Goal: Task Accomplishment & Management: Use online tool/utility

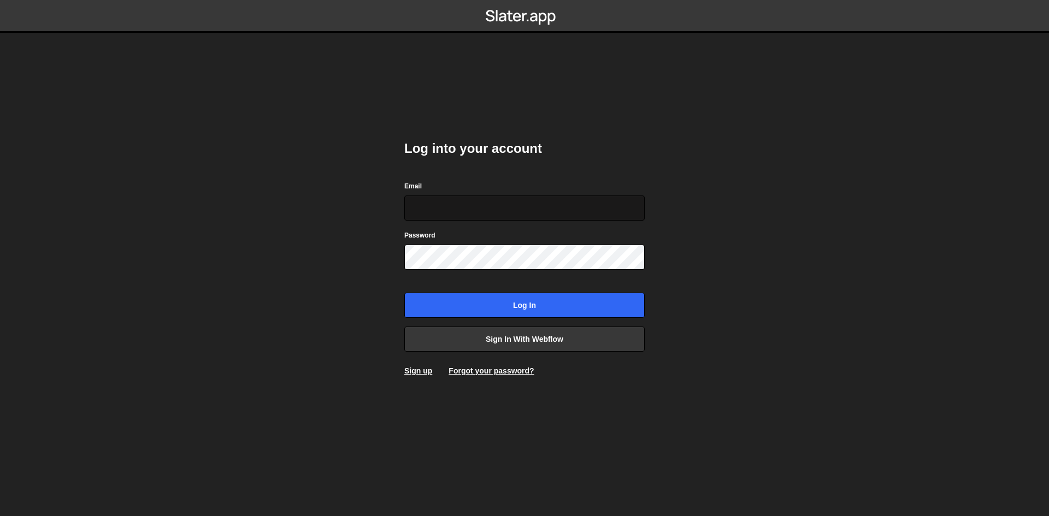
click at [485, 213] on input "Email" at bounding box center [524, 208] width 240 height 25
type input "[PERSON_NAME][EMAIL_ADDRESS][DOMAIN_NAME]"
click at [404, 293] on input "Log in" at bounding box center [524, 305] width 240 height 25
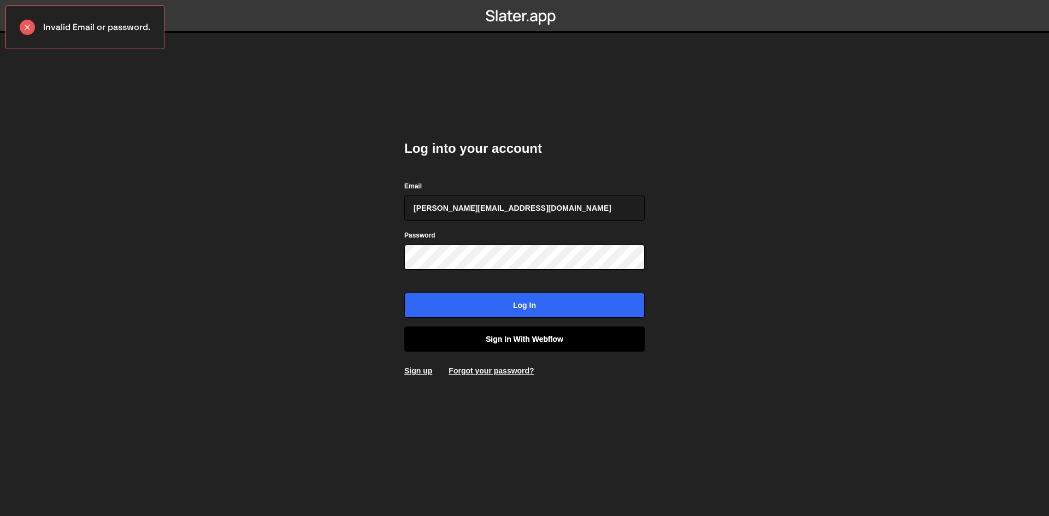
click at [529, 337] on link "Sign in with Webflow" at bounding box center [524, 339] width 240 height 25
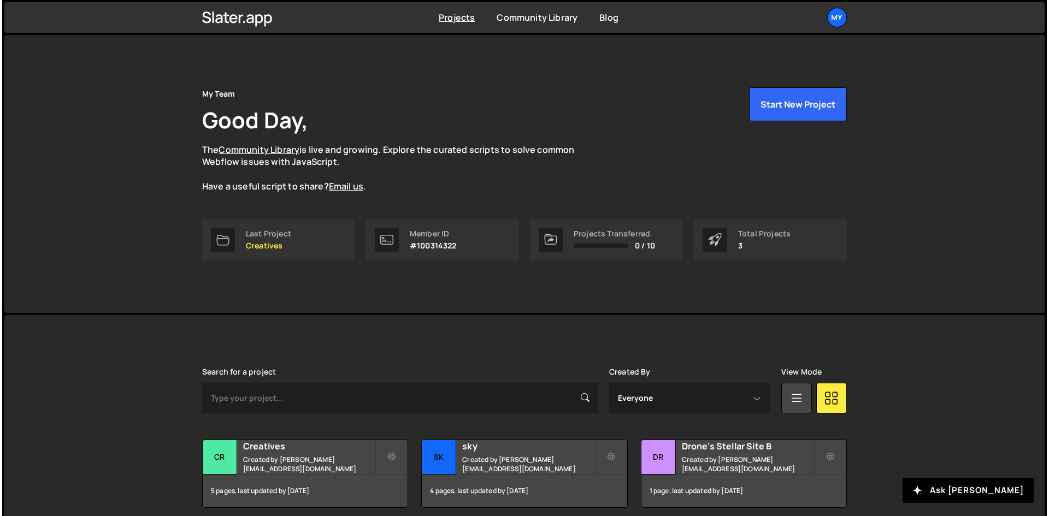
scroll to position [46, 0]
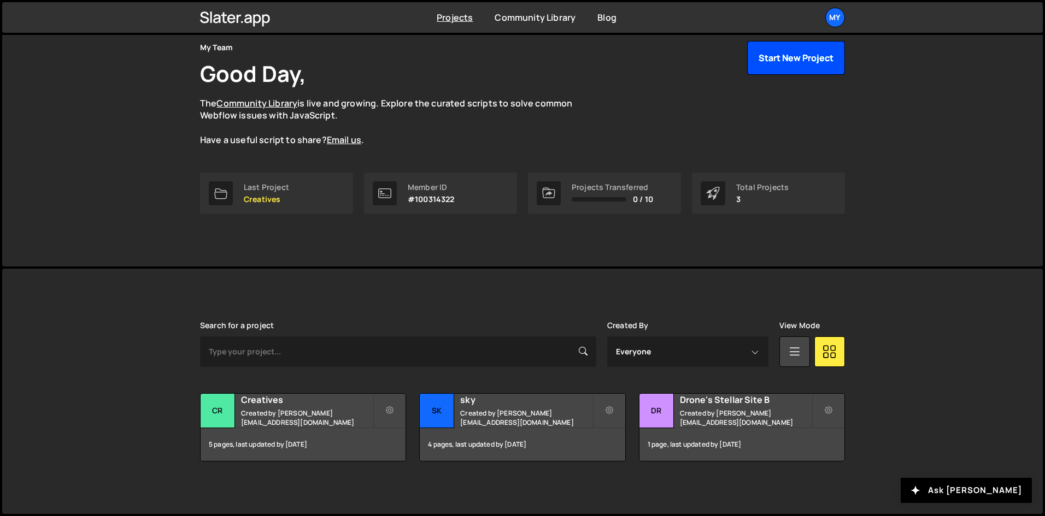
click at [792, 54] on button "Start New Project" at bounding box center [796, 58] width 98 height 34
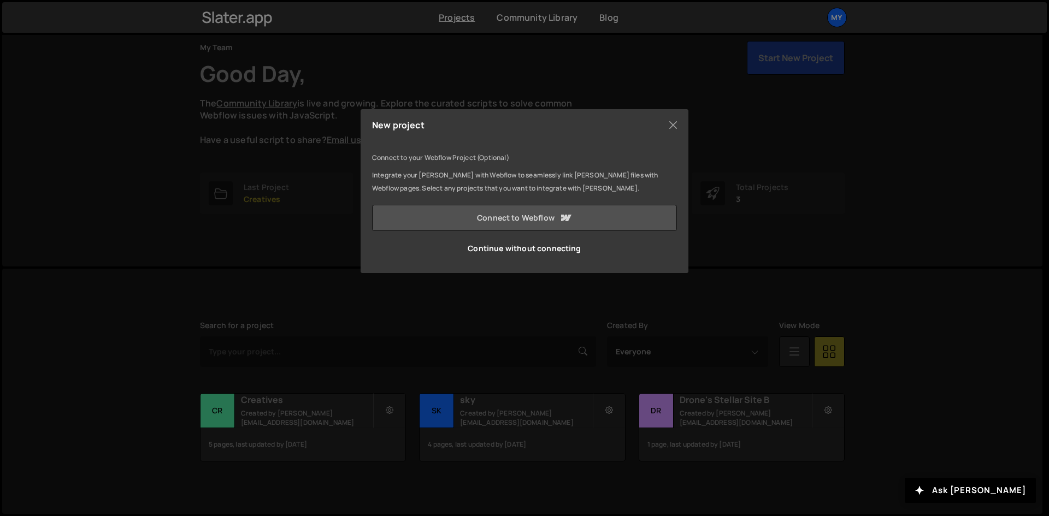
click at [580, 216] on link "Connect to Webflow" at bounding box center [524, 218] width 305 height 26
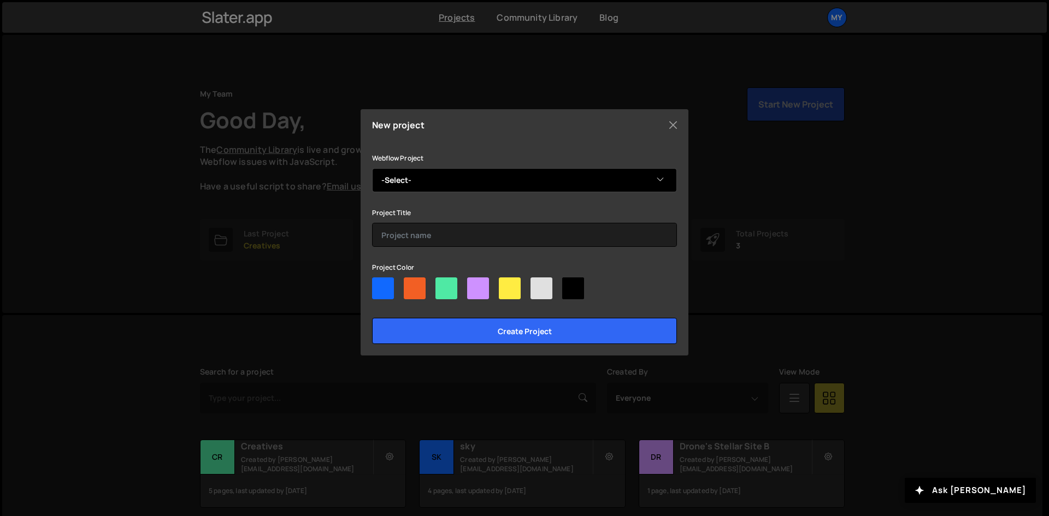
click at [507, 177] on select "-Select- Copy of New Skyline" at bounding box center [524, 180] width 305 height 24
select select "68d3808aed675defb5f5b64a"
click at [372, 168] on select "-Select- Copy of New Skyline" at bounding box center [524, 180] width 305 height 24
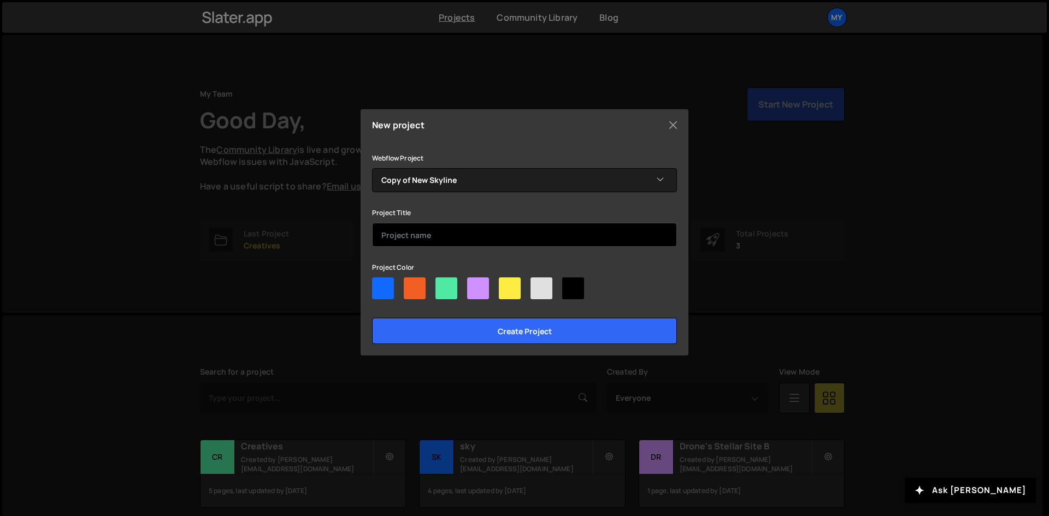
click at [493, 231] on input "text" at bounding box center [524, 235] width 305 height 24
type input "testing"
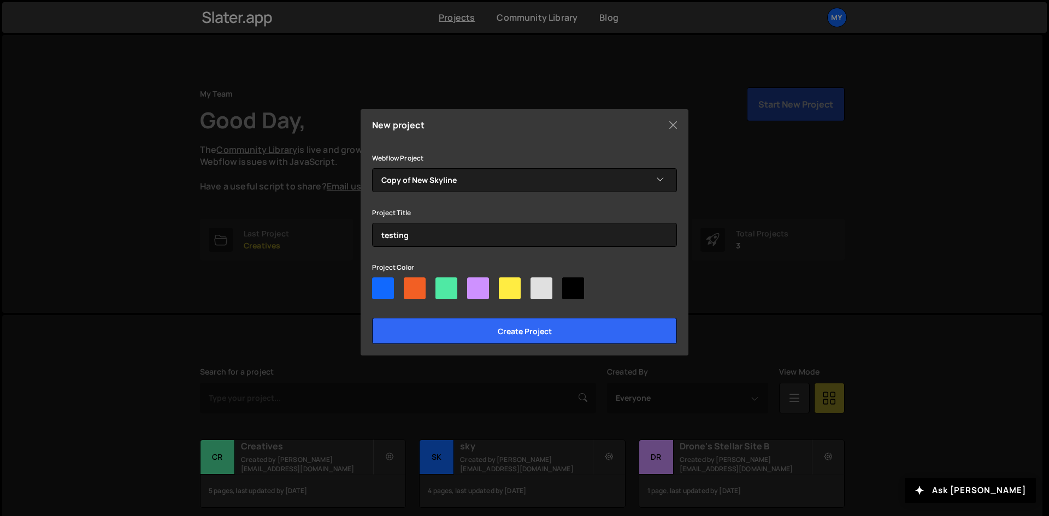
click at [574, 291] on div at bounding box center [573, 289] width 22 height 22
click at [569, 285] on input"] "radio" at bounding box center [565, 281] width 7 height 7
radio input"] "true"
click at [541, 291] on div at bounding box center [541, 289] width 22 height 22
click at [538, 285] on input"] "radio" at bounding box center [533, 281] width 7 height 7
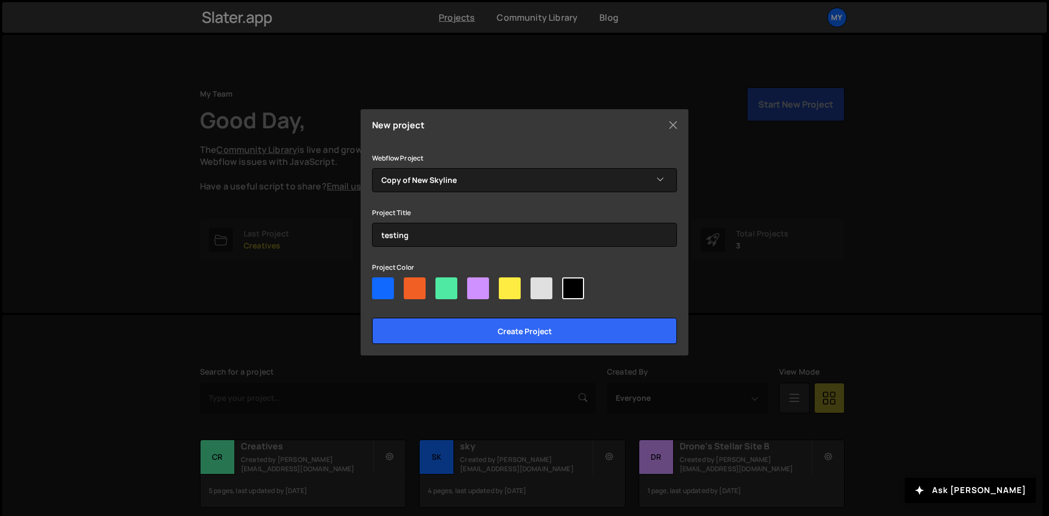
radio input"] "true"
click at [541, 291] on div at bounding box center [541, 289] width 22 height 22
click at [538, 285] on input"] "radio" at bounding box center [533, 281] width 7 height 7
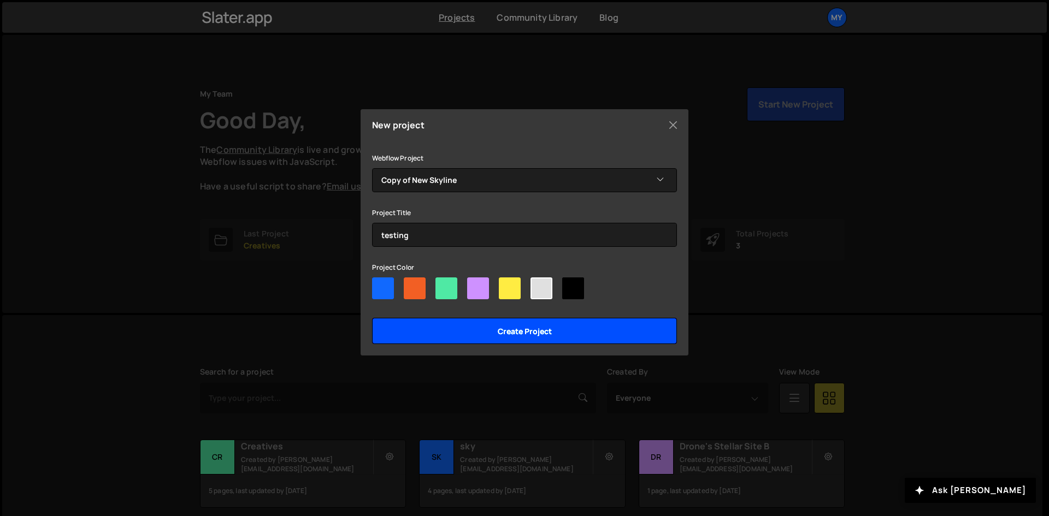
click at [532, 331] on input "Create project" at bounding box center [524, 331] width 305 height 26
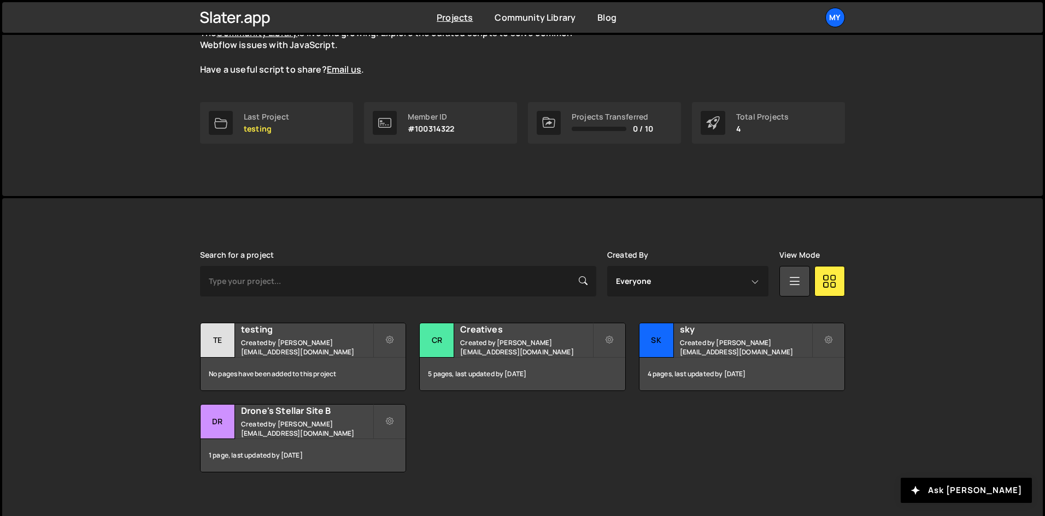
scroll to position [128, 0]
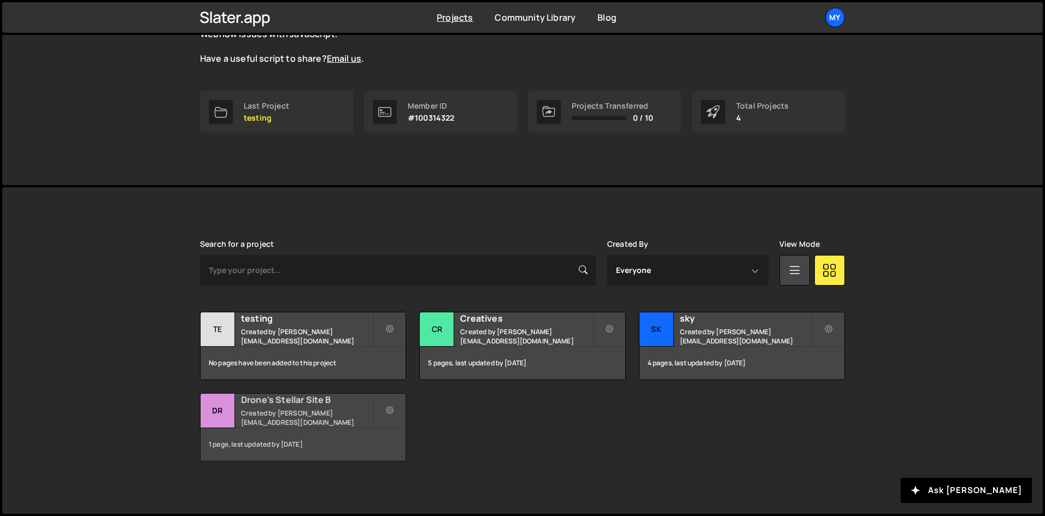
click at [279, 406] on h2 "Drone's Stellar Site B" at bounding box center [307, 400] width 132 height 12
click at [386, 328] on icon at bounding box center [390, 329] width 8 height 11
click at [254, 323] on h2 "testing" at bounding box center [307, 318] width 132 height 12
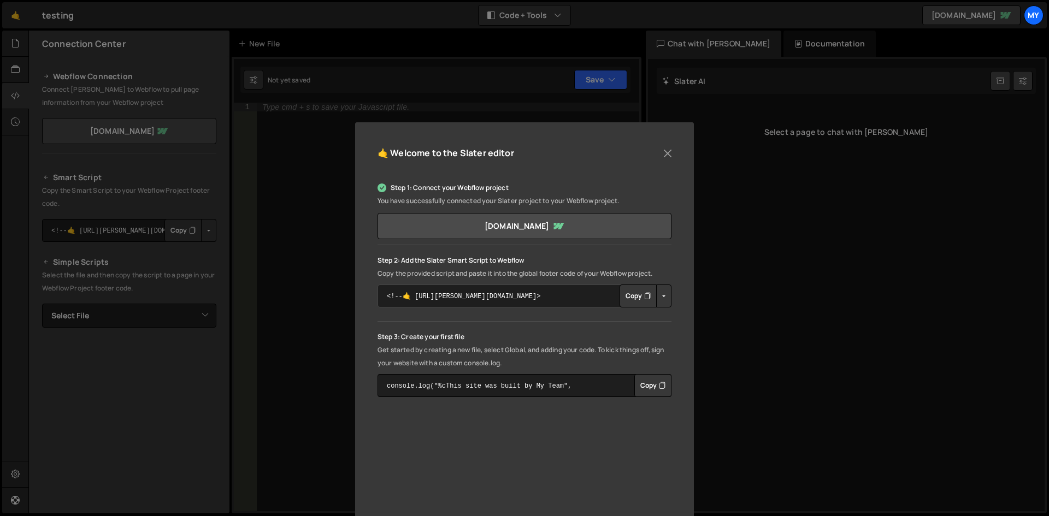
click at [480, 299] on textarea "<!--🤙 https://slater.app/17135.js--> <script>document.addEventListener("DOMCont…" at bounding box center [525, 296] width 294 height 23
click at [628, 294] on button "Copy" at bounding box center [638, 296] width 37 height 23
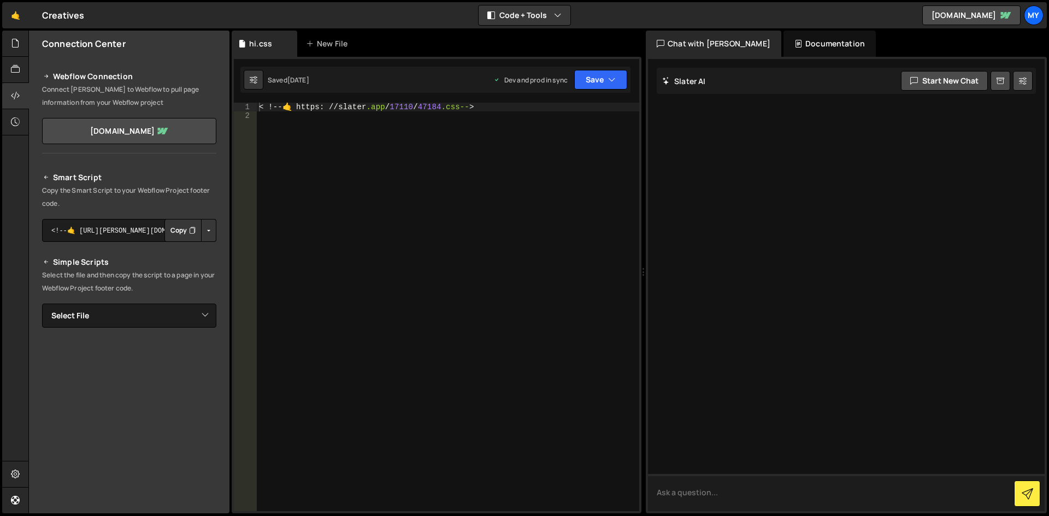
click at [747, 496] on textarea at bounding box center [846, 492] width 397 height 37
type textarea "c"
type textarea "Hey, can you test i have set up my connection with [PERSON_NAME] to my webflow?"
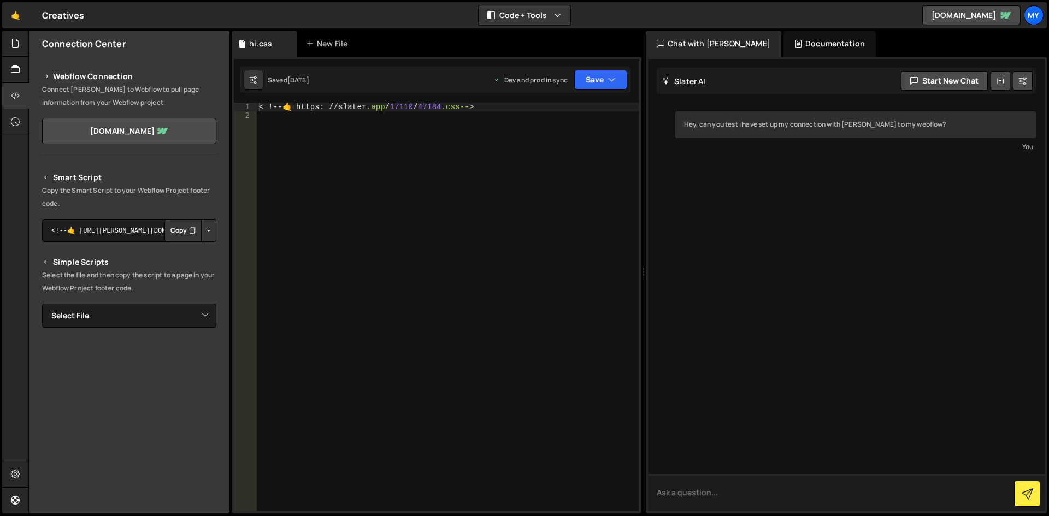
scroll to position [32, 0]
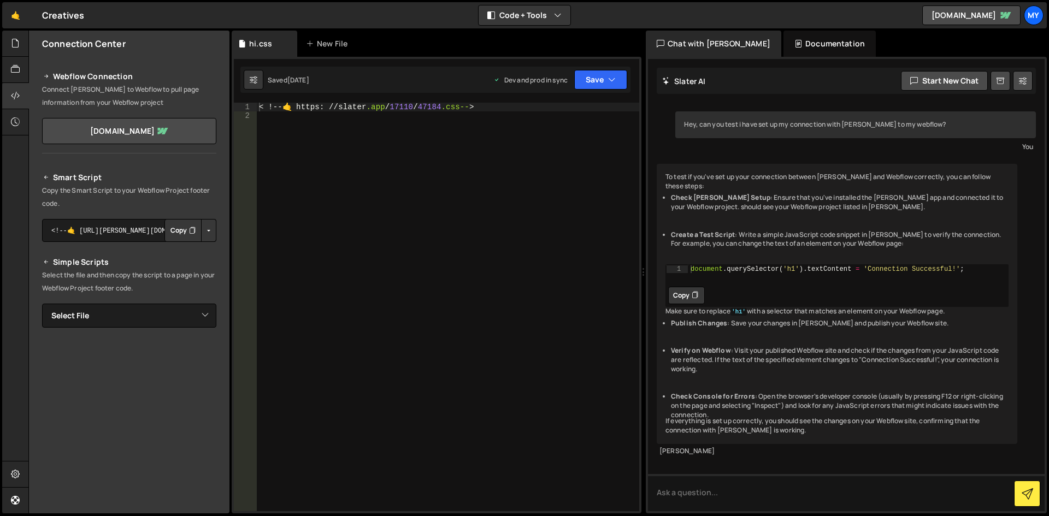
type textarea "document.querySelector('h1').textContent = 'Connection Successful!';"
click at [964, 265] on div "document . querySelector ( 'h1' ) . textContent = 'Connection Successful!' ;" at bounding box center [848, 276] width 320 height 23
click at [680, 287] on button "Copy" at bounding box center [686, 295] width 37 height 17
click at [693, 492] on textarea at bounding box center [846, 492] width 397 height 37
type textarea "yes it was successful"
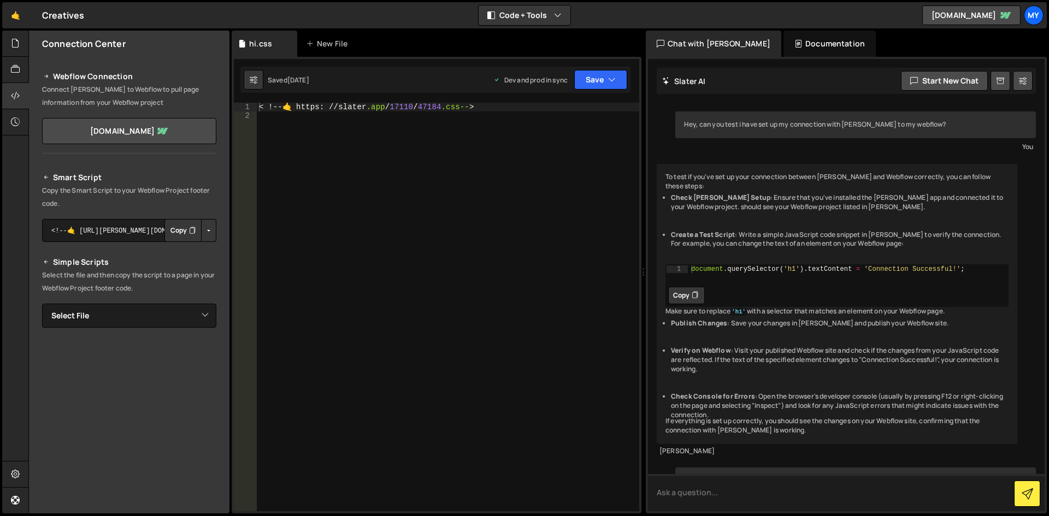
scroll to position [143, 0]
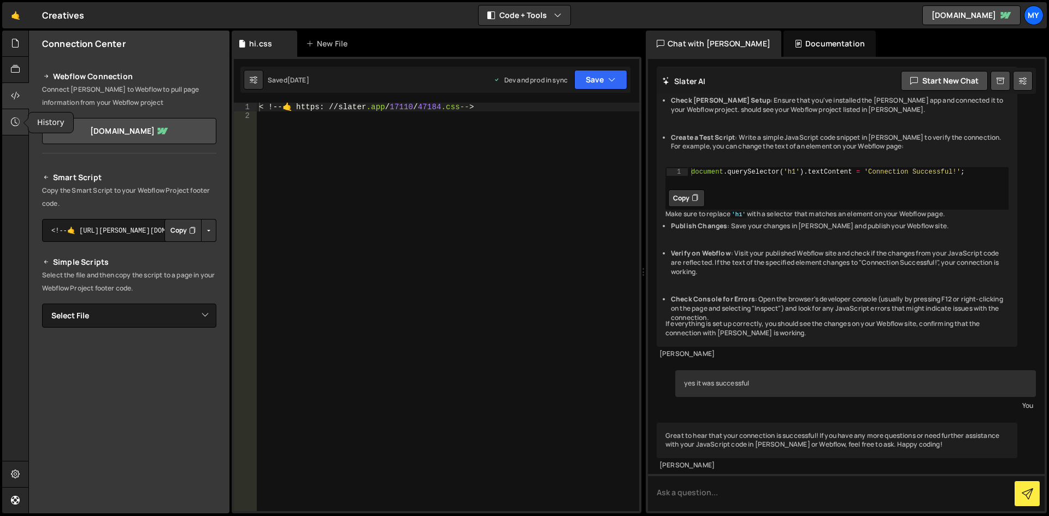
click at [16, 130] on div at bounding box center [15, 122] width 27 height 26
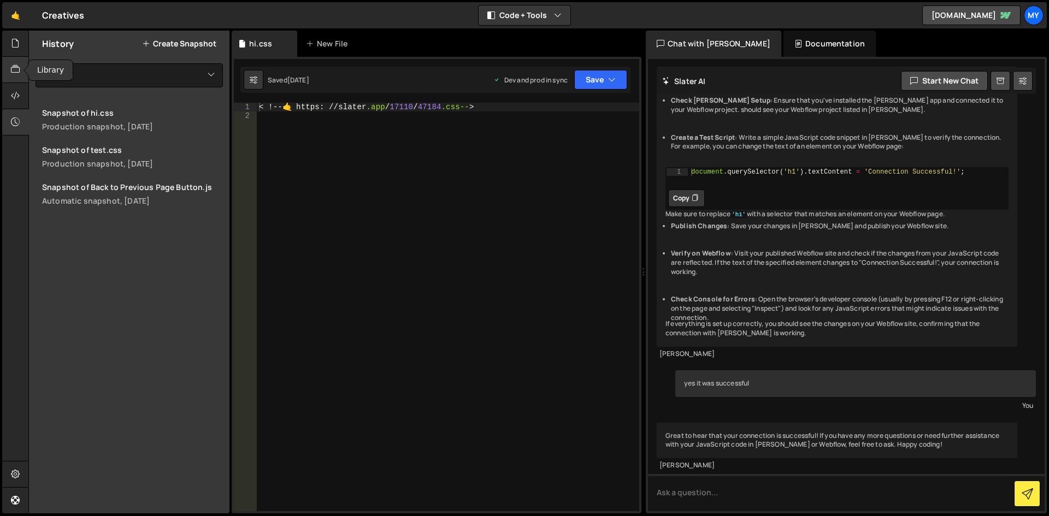
click at [13, 62] on div at bounding box center [15, 70] width 27 height 26
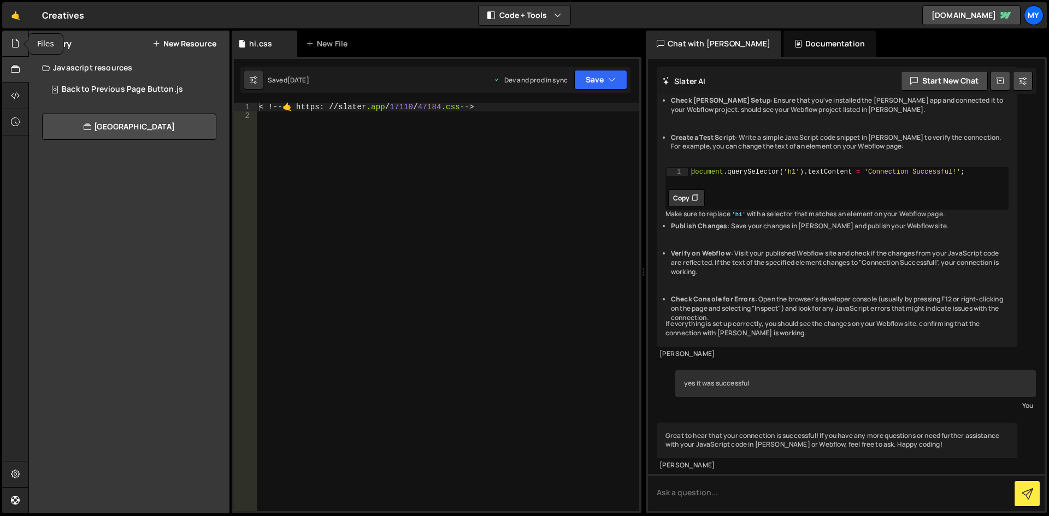
click at [16, 46] on icon at bounding box center [15, 43] width 9 height 12
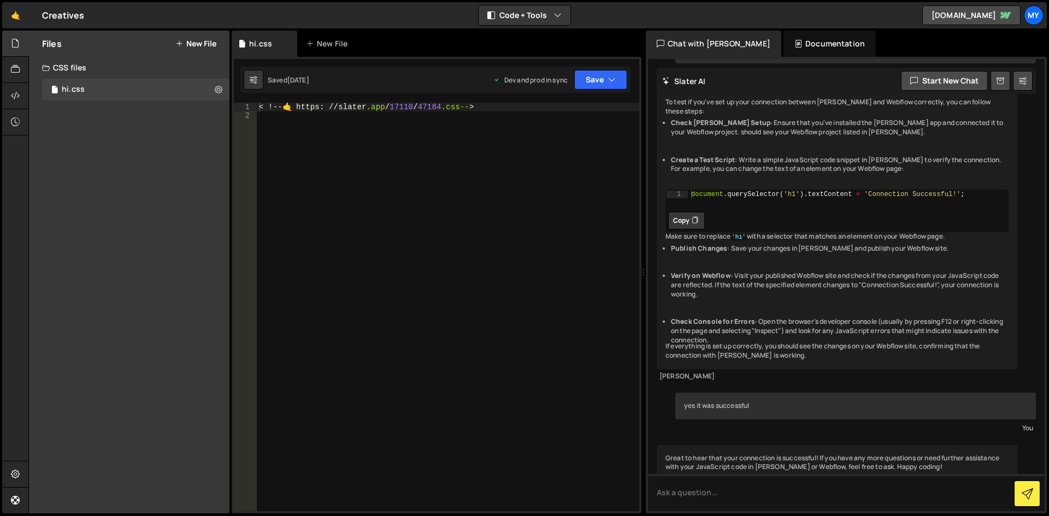
scroll to position [0, 0]
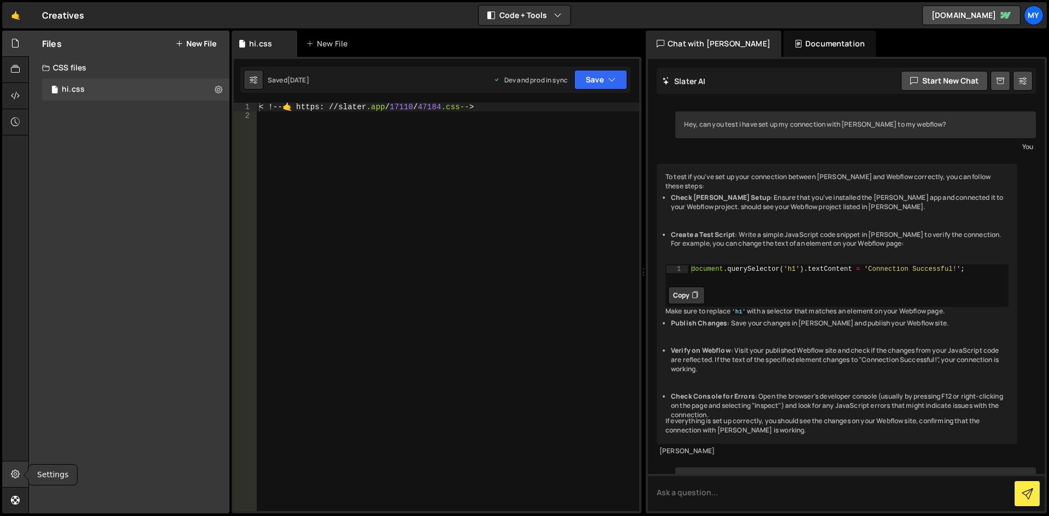
click at [15, 482] on div at bounding box center [15, 475] width 27 height 26
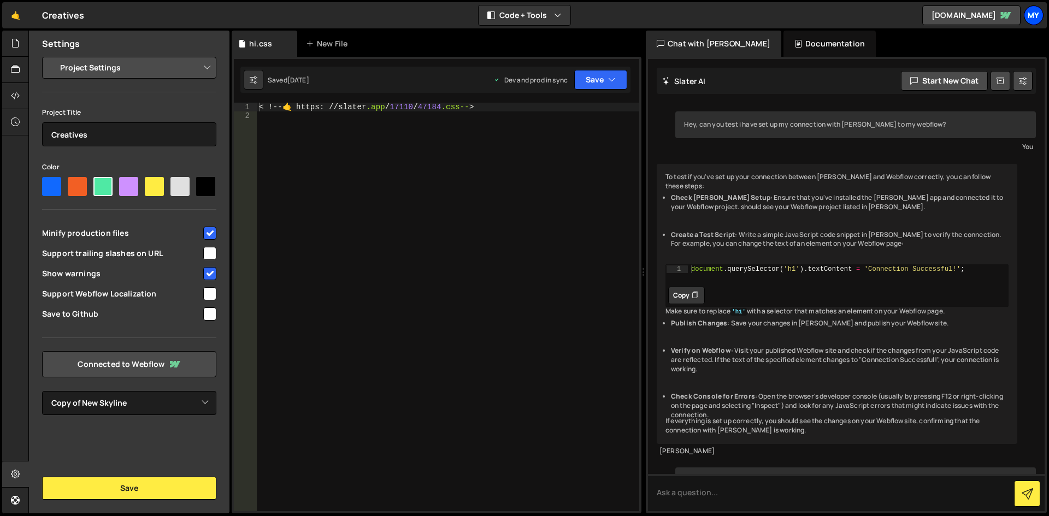
click at [1033, 15] on div "My" at bounding box center [1034, 15] width 20 height 20
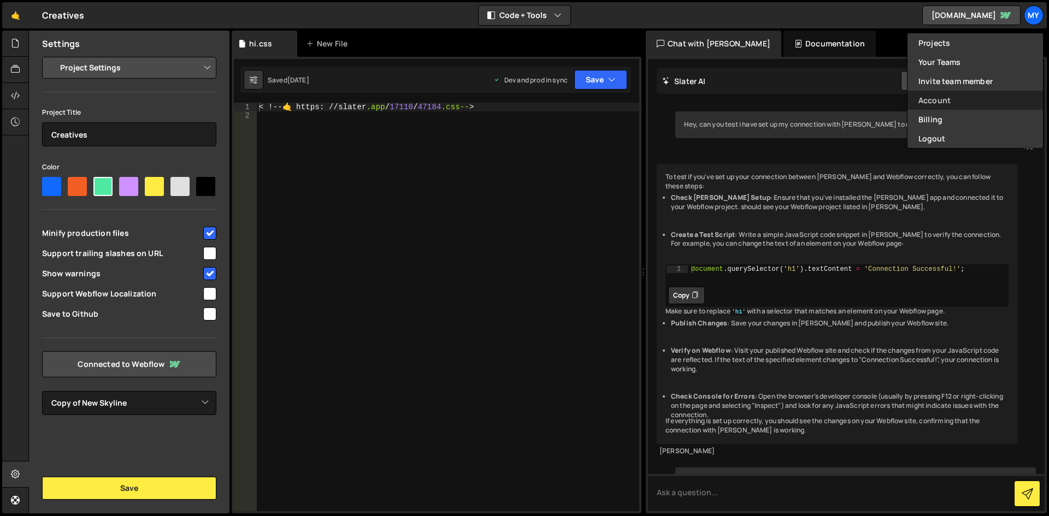
click at [939, 102] on link "Account" at bounding box center [974, 100] width 135 height 19
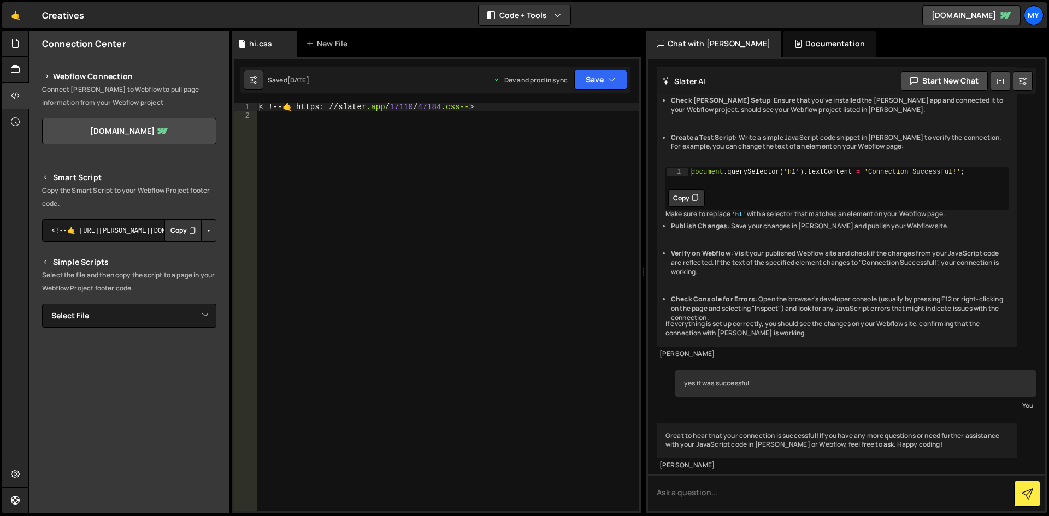
scroll to position [143, 0]
click at [18, 68] on icon at bounding box center [15, 69] width 9 height 12
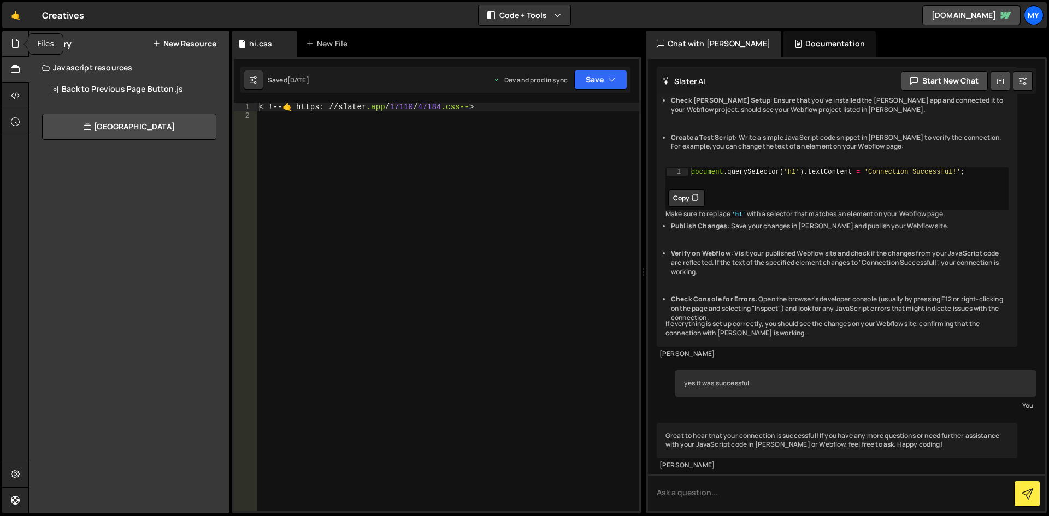
click at [12, 48] on icon at bounding box center [15, 43] width 9 height 12
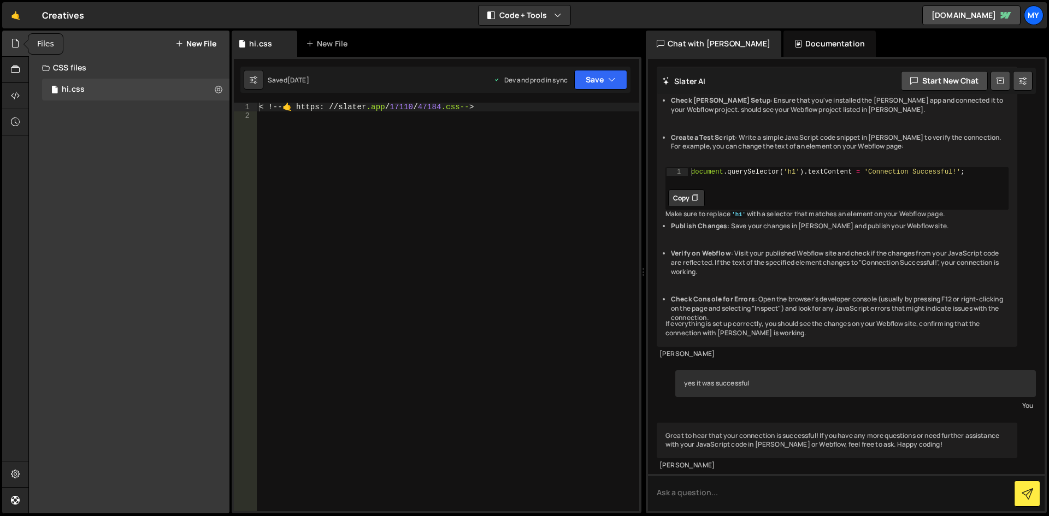
click at [12, 48] on icon at bounding box center [15, 43] width 9 height 12
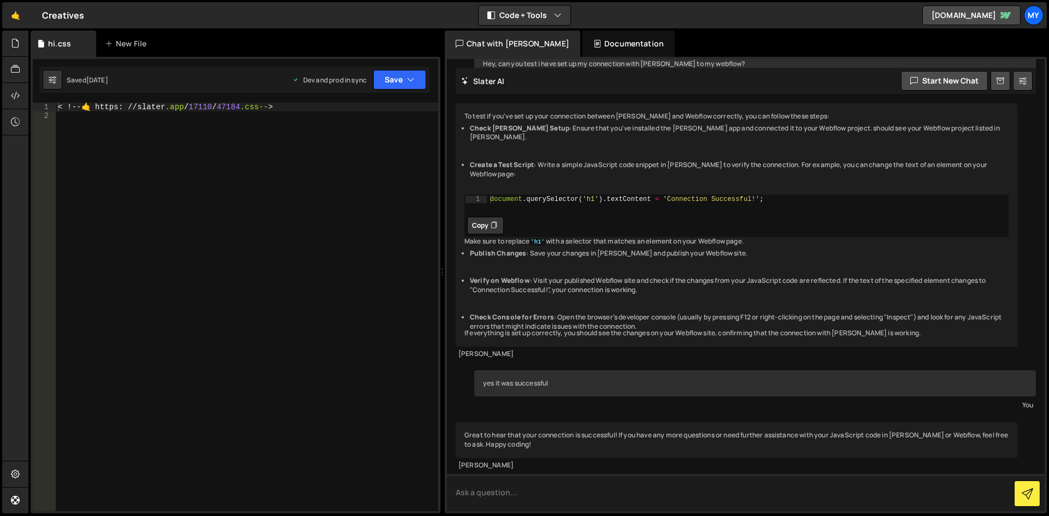
click at [536, 491] on textarea at bounding box center [746, 492] width 598 height 37
drag, startPoint x: 519, startPoint y: 499, endPoint x: 453, endPoint y: 496, distance: 66.2
click at [453, 496] on textarea "can you create a" at bounding box center [746, 492] width 598 height 37
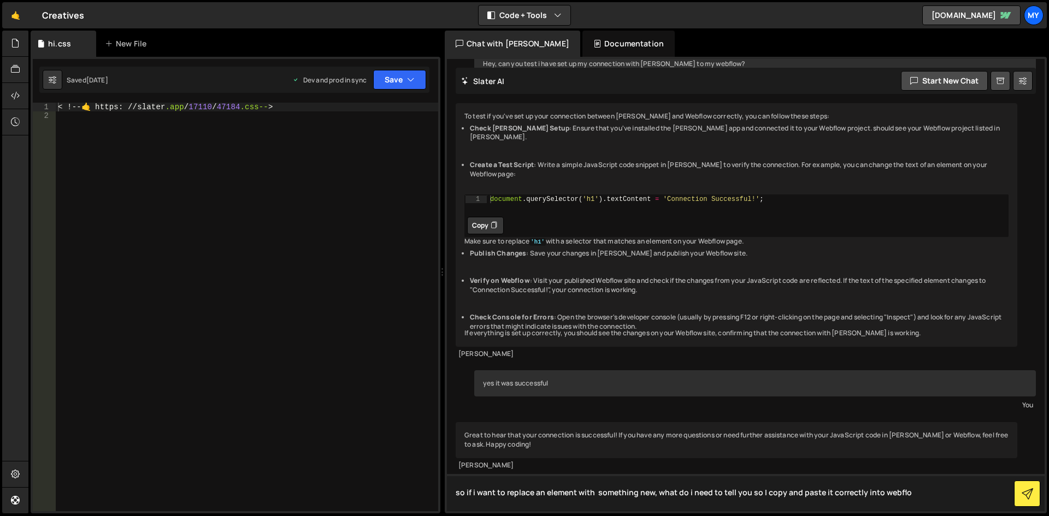
type textarea "so if i want to replace an element with something new, what do i need to tell y…"
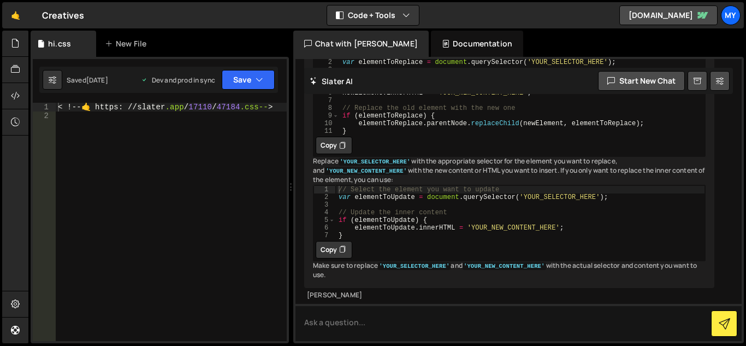
scroll to position [792, 0]
click at [334, 324] on textarea at bounding box center [519, 322] width 446 height 37
click at [365, 322] on textarea "Can you create" at bounding box center [519, 322] width 446 height 37
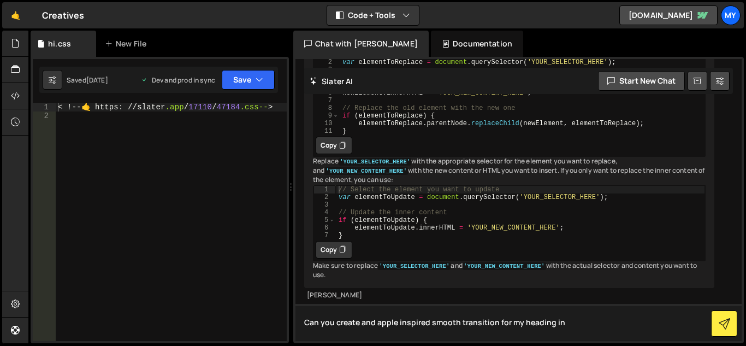
click at [605, 319] on textarea "Can you create and apple inspired smooth transition for my heading in" at bounding box center [519, 322] width 446 height 37
click at [608, 325] on textarea "Can you create and apple inspired smooth transition for my heading in Oufit 60px" at bounding box center [519, 322] width 446 height 37
drag, startPoint x: 427, startPoint y: 322, endPoint x: 362, endPoint y: 326, distance: 65.1
click at [362, 326] on textarea "Can you create and apple inspired smooth transition for my heading in Oufit 60p…" at bounding box center [519, 322] width 446 height 37
drag, startPoint x: 452, startPoint y: 321, endPoint x: 361, endPoint y: 323, distance: 90.7
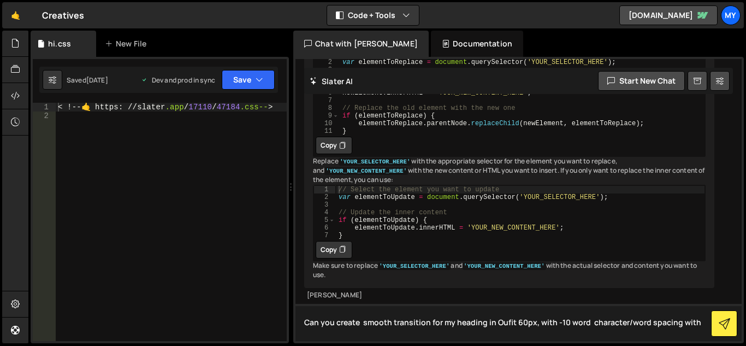
click at [361, 323] on textarea "Can you create smooth transition for my heading in Oufit 60px, with -10 word ch…" at bounding box center [519, 322] width 446 height 37
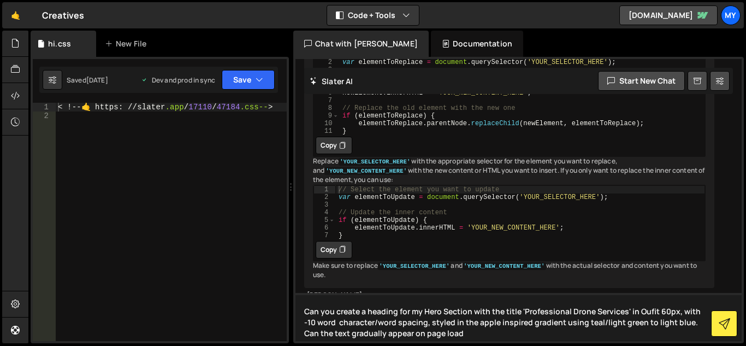
click at [655, 309] on textarea "Can you create a heading for my Hero Section with the title 'Professional Drone…" at bounding box center [519, 317] width 446 height 48
type textarea "Can you create a heading for my Hero Section with the title 'Professional Drone…"
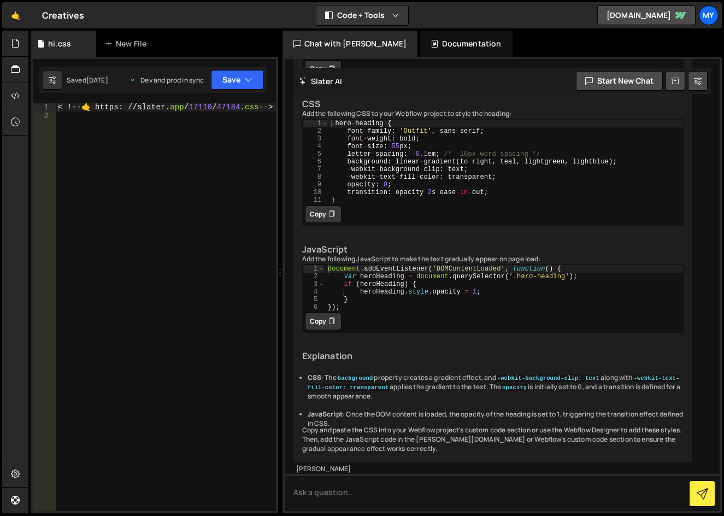
scroll to position [1079, 0]
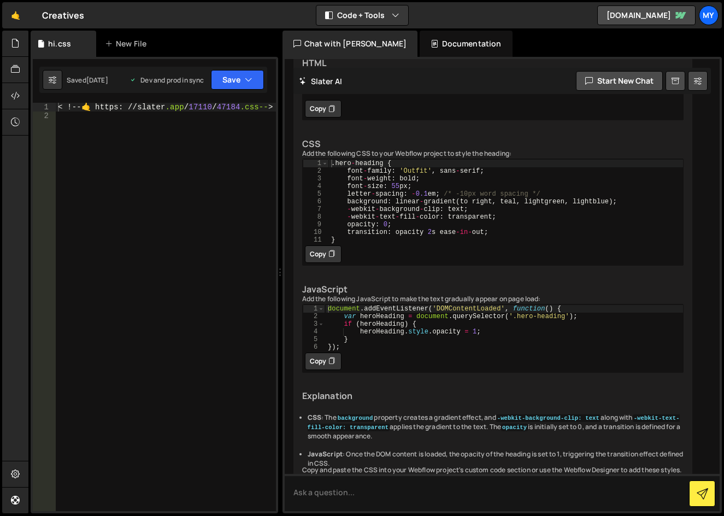
click at [325, 117] on button "Copy" at bounding box center [323, 108] width 37 height 17
click at [329, 114] on icon at bounding box center [331, 108] width 7 height 11
click at [305, 100] on button "Copy" at bounding box center [323, 108] width 37 height 17
click at [328, 260] on icon at bounding box center [331, 254] width 7 height 11
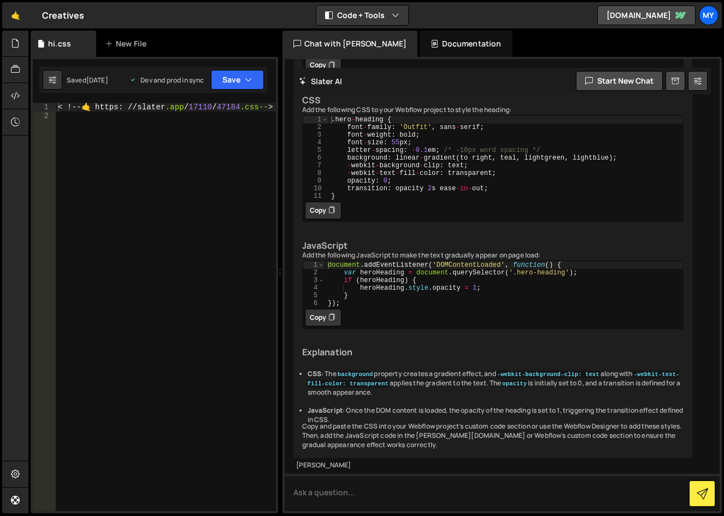
scroll to position [1298, 0]
click at [320, 326] on button "Copy" at bounding box center [323, 317] width 37 height 17
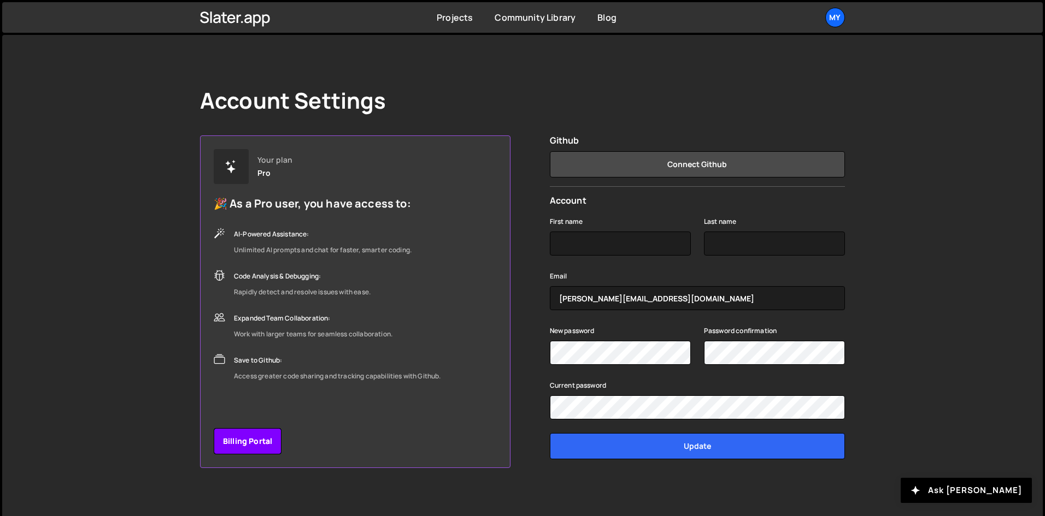
click at [229, 446] on link "Billing Portal" at bounding box center [248, 441] width 68 height 26
click at [839, 15] on div "My" at bounding box center [835, 18] width 20 height 20
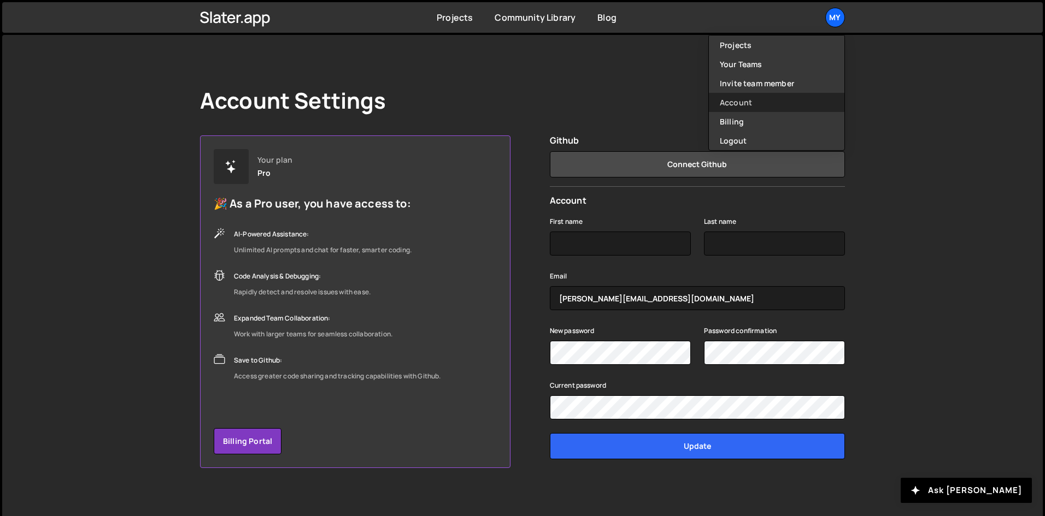
click at [759, 103] on link "Account" at bounding box center [776, 102] width 135 height 19
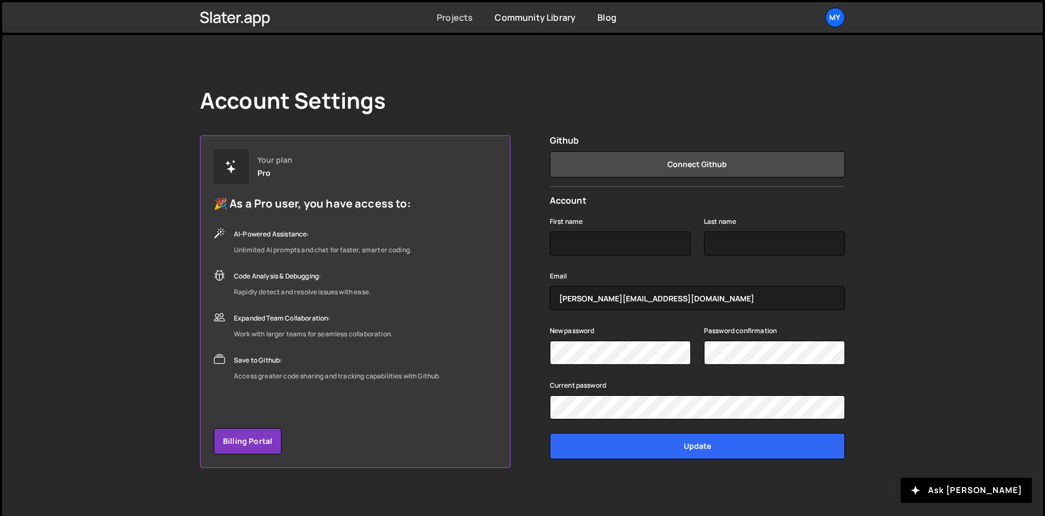
click at [455, 15] on link "Projects" at bounding box center [455, 17] width 36 height 12
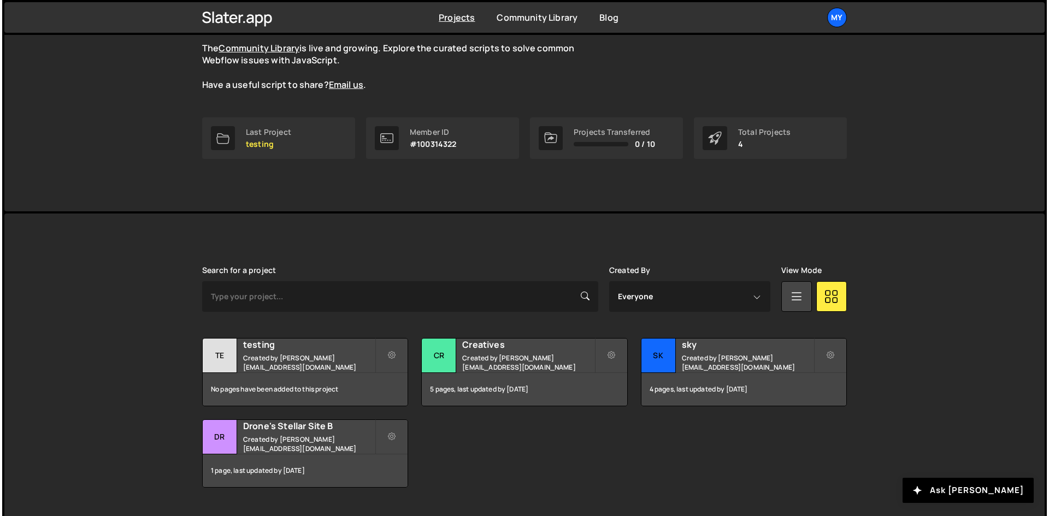
scroll to position [128, 0]
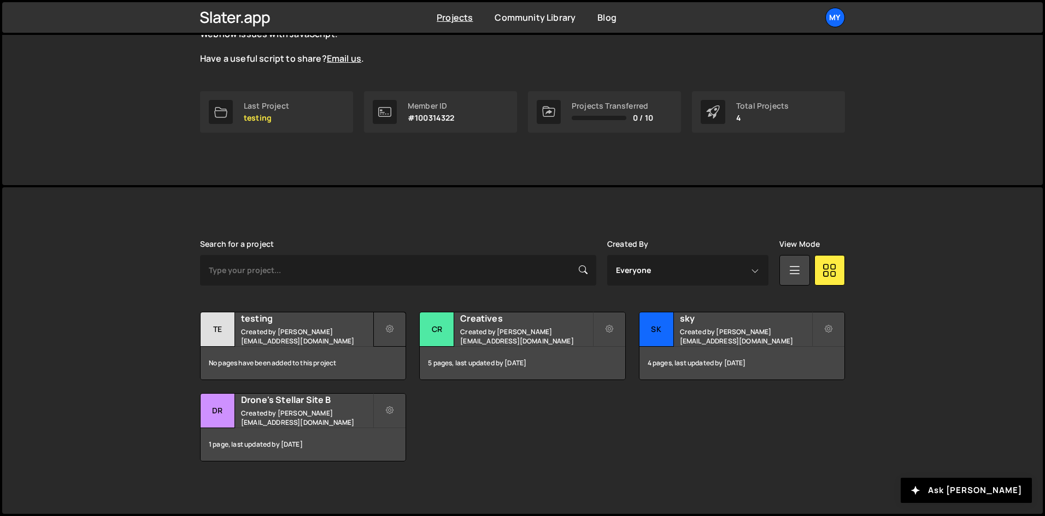
click at [396, 330] on button at bounding box center [389, 329] width 33 height 35
click at [407, 396] on link "Delete Project" at bounding box center [439, 390] width 130 height 17
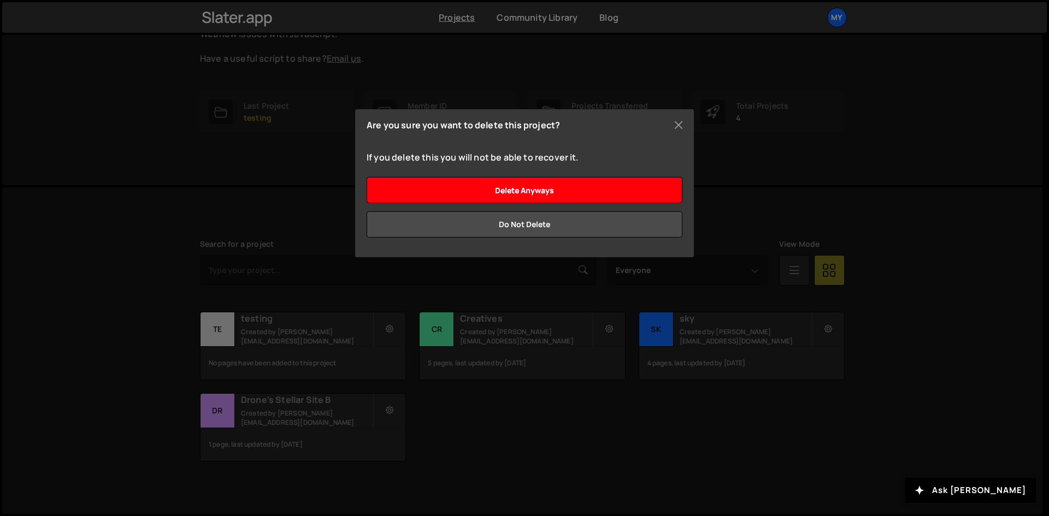
click at [534, 191] on input "Delete anyways" at bounding box center [525, 190] width 316 height 26
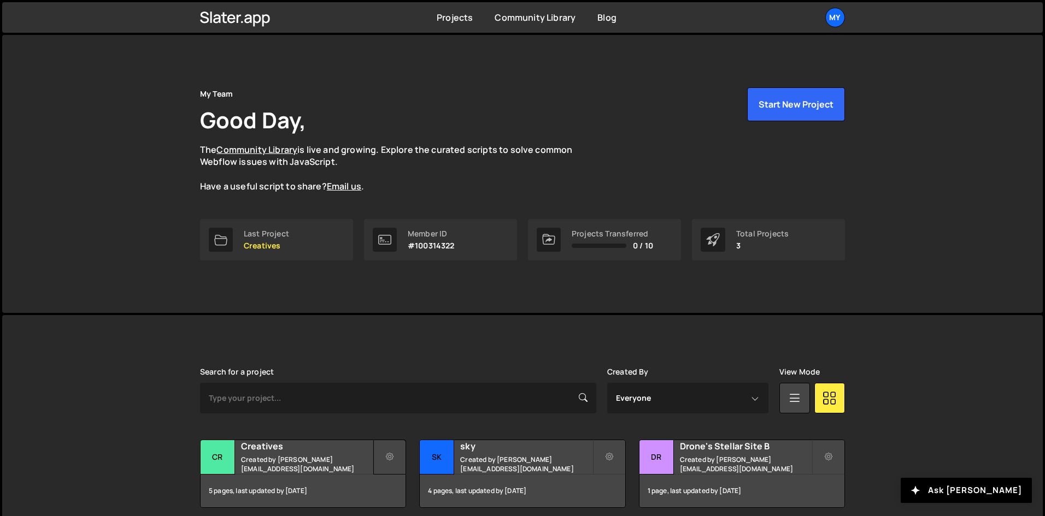
click at [392, 452] on icon at bounding box center [390, 457] width 8 height 11
click at [410, 433] on link "Delete Project" at bounding box center [439, 429] width 130 height 17
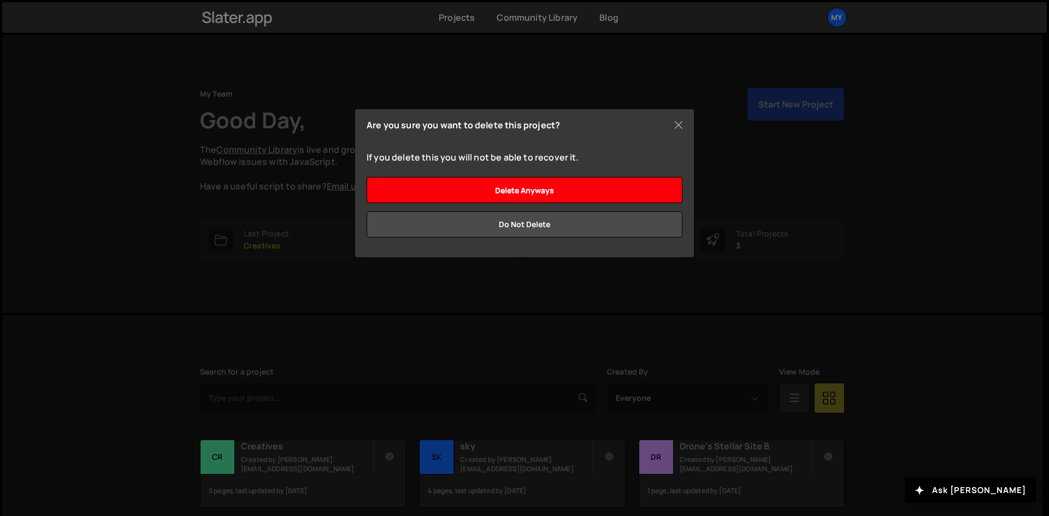
click at [516, 184] on input "Delete anyways" at bounding box center [525, 190] width 316 height 26
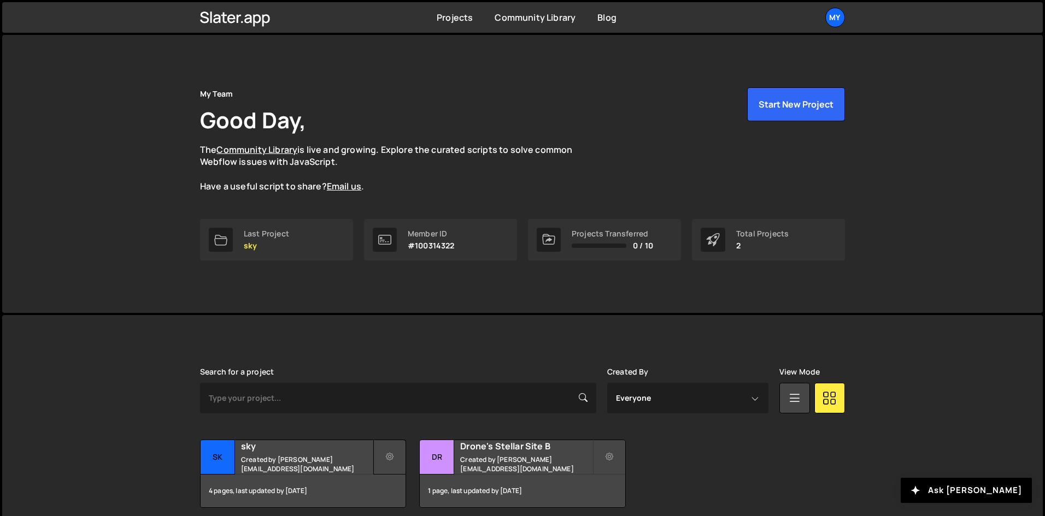
click at [387, 457] on icon at bounding box center [390, 457] width 8 height 11
click at [408, 428] on link "Delete Project" at bounding box center [439, 429] width 130 height 17
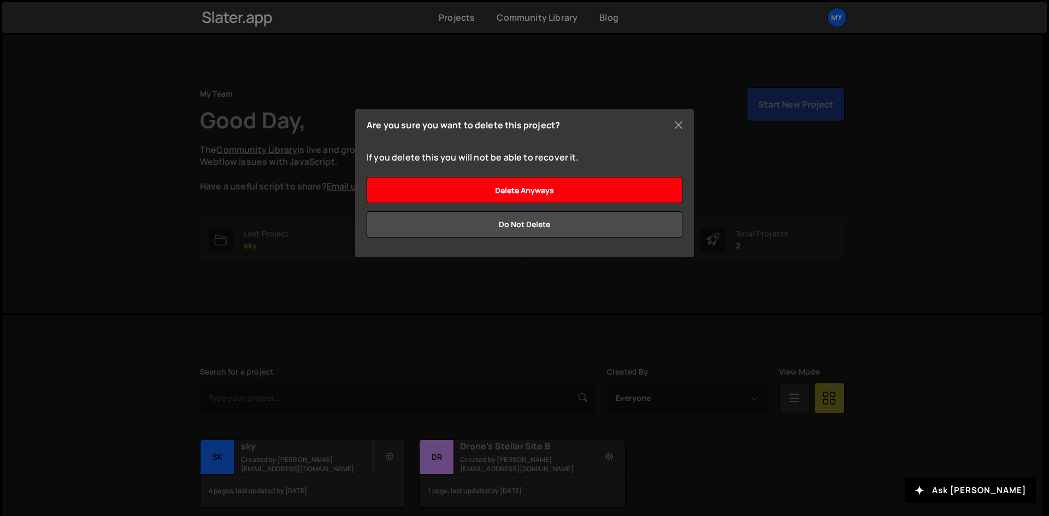
click at [545, 192] on input "Delete anyways" at bounding box center [525, 190] width 316 height 26
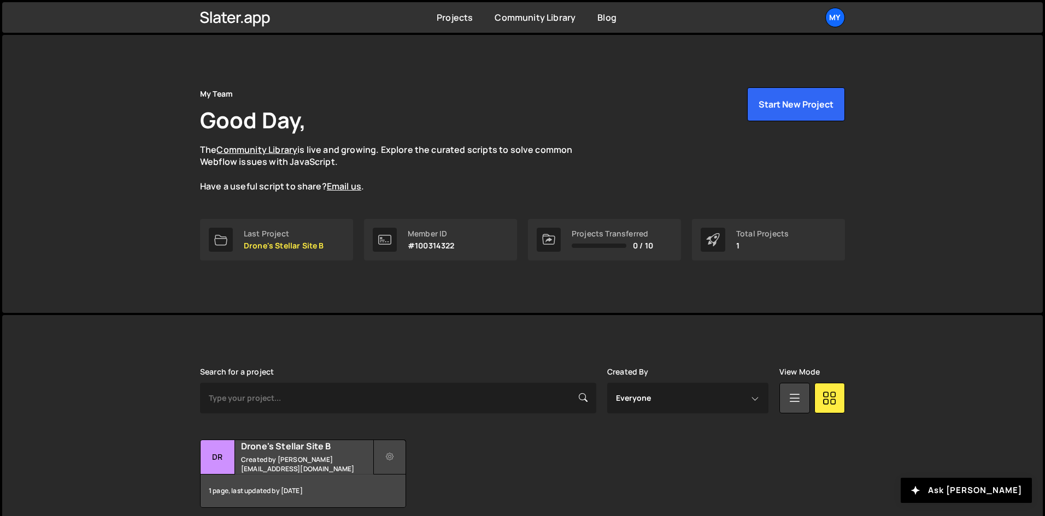
click at [398, 455] on button at bounding box center [389, 457] width 33 height 35
click at [410, 431] on link "Delete Project" at bounding box center [439, 429] width 130 height 17
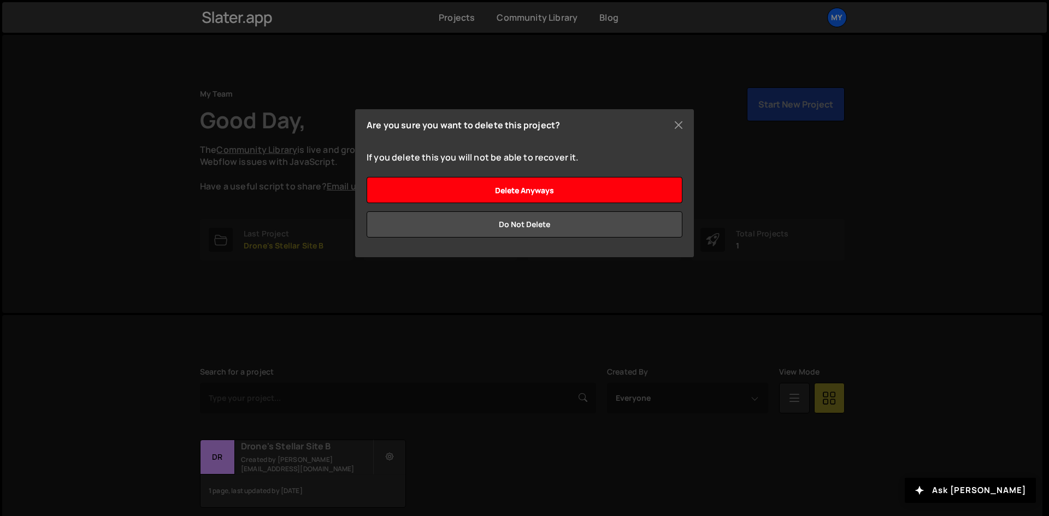
click at [512, 192] on input "Delete anyways" at bounding box center [525, 190] width 316 height 26
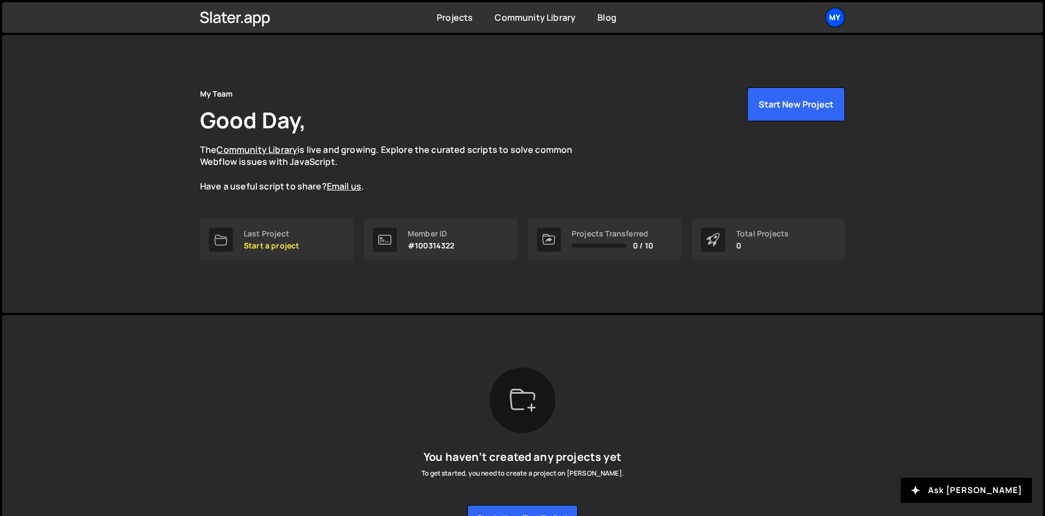
click at [838, 18] on div "My" at bounding box center [835, 18] width 20 height 20
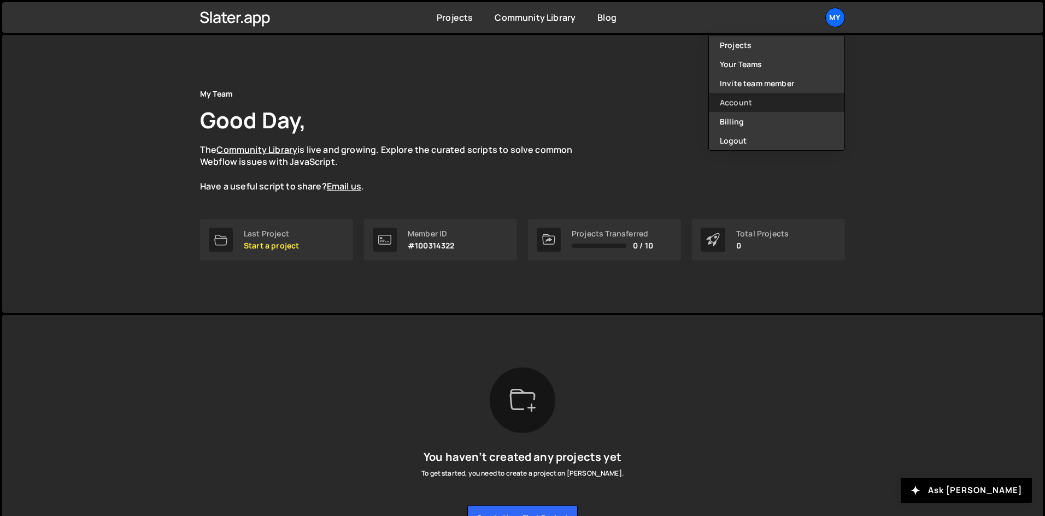
click at [751, 99] on link "Account" at bounding box center [776, 102] width 135 height 19
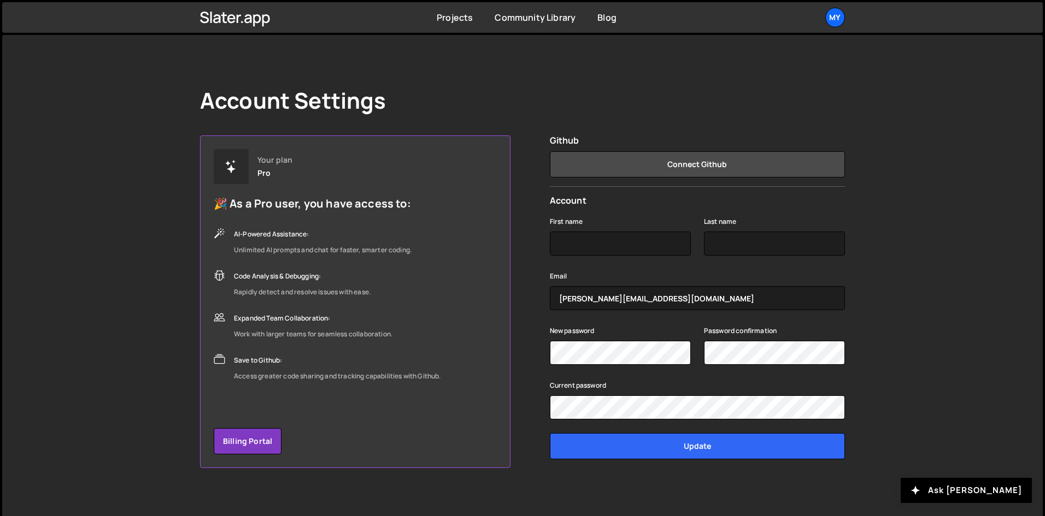
scroll to position [7, 0]
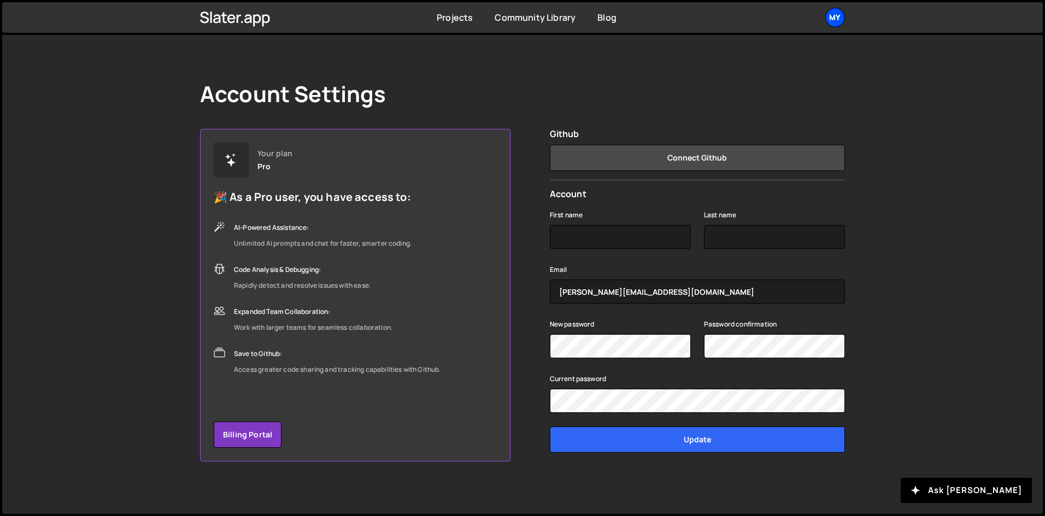
click at [841, 16] on div "My" at bounding box center [835, 18] width 20 height 20
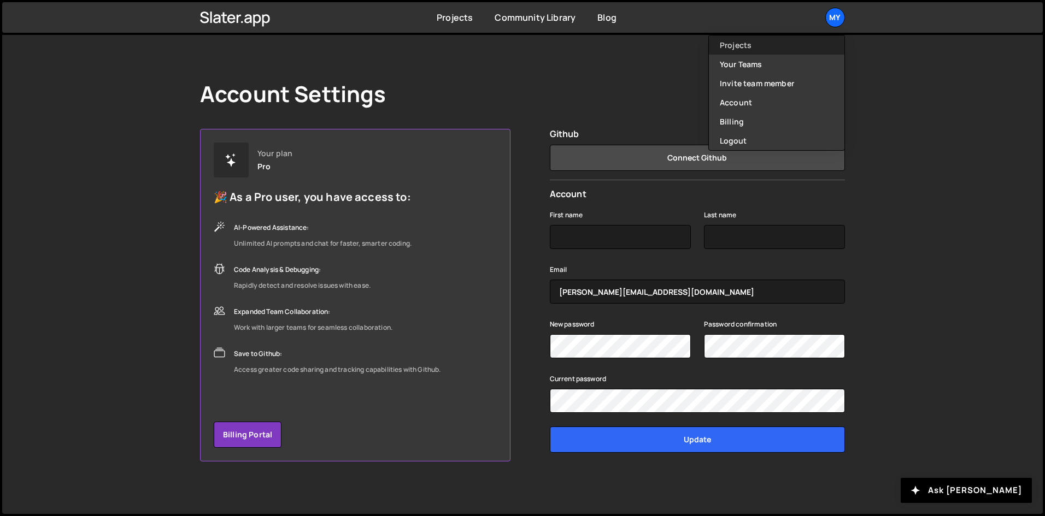
click at [776, 44] on link "Projects" at bounding box center [776, 45] width 135 height 19
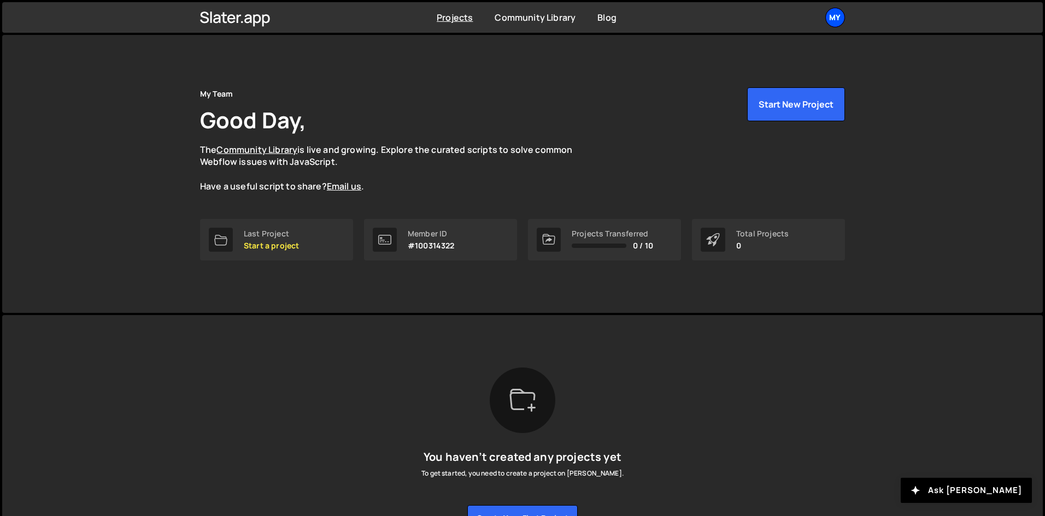
click at [839, 22] on div "My" at bounding box center [835, 18] width 20 height 20
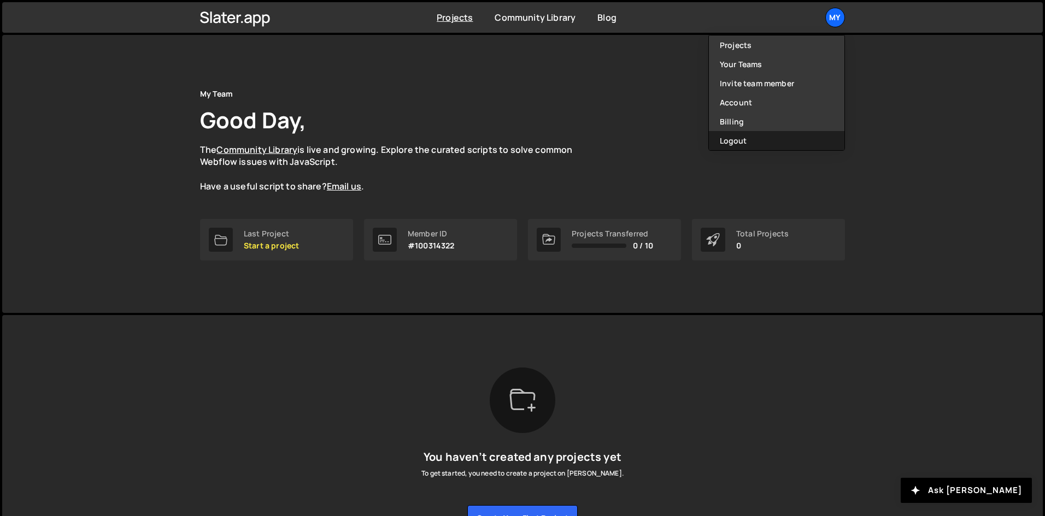
click at [759, 144] on button "Logout" at bounding box center [776, 140] width 135 height 19
